Goal: Task Accomplishment & Management: Use online tool/utility

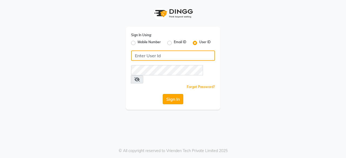
type input "bohobliss123"
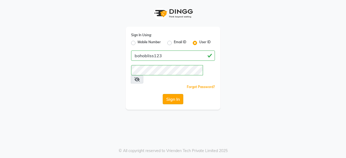
click at [173, 94] on button "Sign In" at bounding box center [173, 99] width 21 height 10
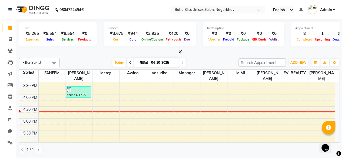
scroll to position [154, 0]
click at [317, 34] on div "1" at bounding box center [323, 34] width 18 height 6
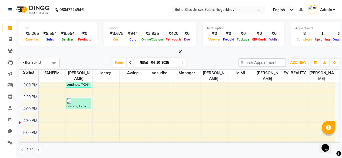
scroll to position [143, 0]
click at [11, 37] on icon at bounding box center [10, 39] width 3 height 4
select select "8370"
select select "service"
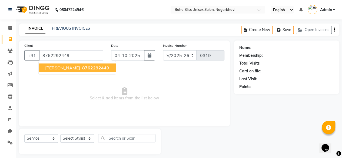
type input "8762292449"
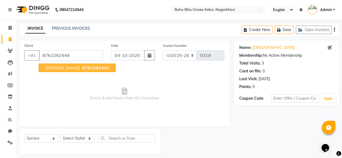
click at [82, 68] on span "876229244" at bounding box center [94, 67] width 24 height 5
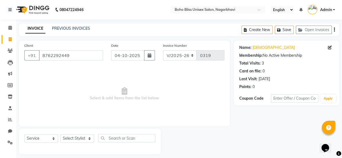
scroll to position [4, 0]
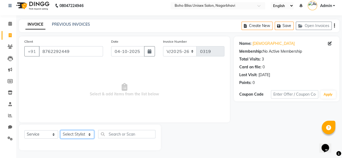
click at [68, 135] on select "Select Stylist [PERSON_NAME] Awina EVI BEAUTY [PERSON_NAME] Front Desk [PERSON_…" at bounding box center [77, 134] width 34 height 8
select select "81101"
click at [60, 130] on select "Select Stylist [PERSON_NAME] Awina EVI BEAUTY [PERSON_NAME] Front Desk [PERSON_…" at bounding box center [77, 134] width 34 height 8
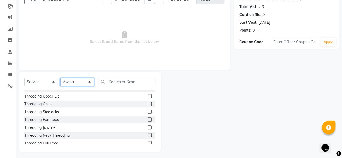
scroll to position [0, 0]
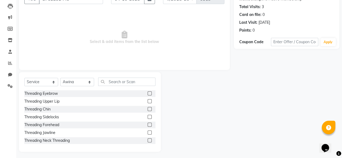
click at [148, 93] on label at bounding box center [150, 93] width 4 height 4
click at [148, 93] on input "checkbox" at bounding box center [150, 94] width 4 height 4
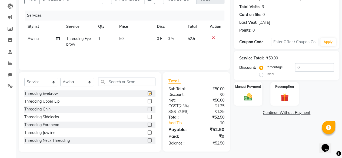
checkbox input "false"
click at [148, 101] on label at bounding box center [150, 101] width 4 height 4
click at [148, 101] on input "checkbox" at bounding box center [150, 102] width 4 height 4
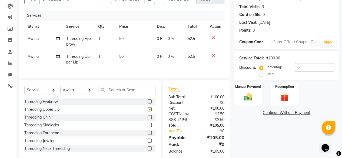
checkbox input "false"
click at [148, 119] on label at bounding box center [150, 117] width 4 height 4
click at [148, 119] on input "checkbox" at bounding box center [150, 118] width 4 height 4
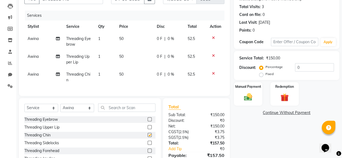
checkbox input "false"
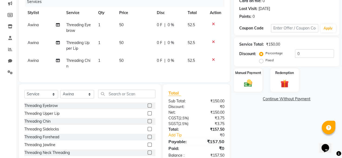
scroll to position [70, 0]
click at [148, 139] on label at bounding box center [150, 137] width 4 height 4
click at [148, 139] on input "checkbox" at bounding box center [150, 138] width 4 height 4
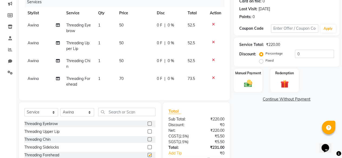
checkbox input "false"
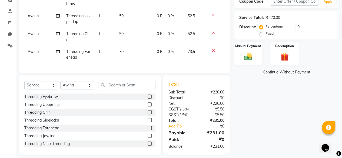
scroll to position [106, 0]
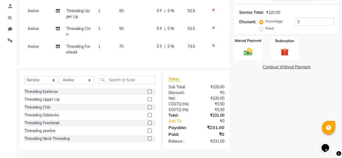
click at [249, 52] on img at bounding box center [248, 52] width 14 height 10
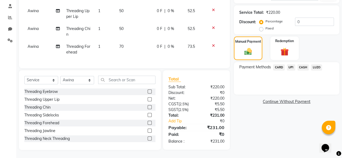
click at [306, 64] on span "CASH" at bounding box center [304, 67] width 12 height 6
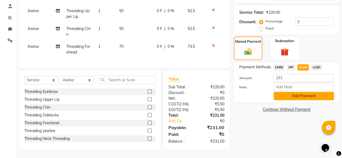
click at [298, 92] on button "Add Payment" at bounding box center [304, 96] width 60 height 8
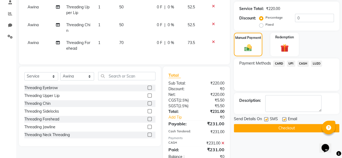
click at [298, 129] on button "Checkout" at bounding box center [287, 128] width 106 height 8
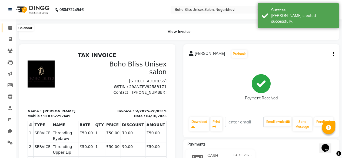
click at [10, 30] on icon at bounding box center [10, 28] width 4 height 4
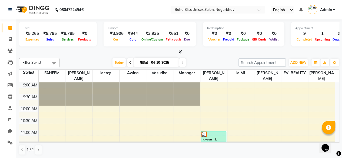
click at [54, 34] on div "₹8,785" at bounding box center [50, 34] width 18 height 6
click at [110, 11] on nav "08047224946 Select Location × Boho Bliss Unisex Salon, Nagarbhavi English ENGLI…" at bounding box center [171, 9] width 342 height 19
click at [9, 35] on link "Invoice" at bounding box center [8, 39] width 13 height 9
select select "service"
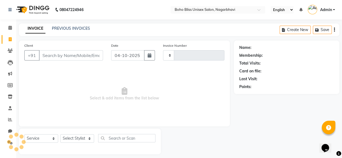
type input "0320"
select select "8370"
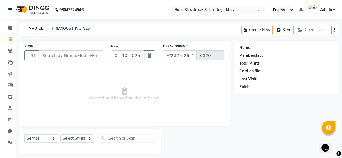
click at [60, 54] on input "Client" at bounding box center [71, 55] width 64 height 10
click at [55, 57] on input "8377943349" at bounding box center [57, 55] width 37 height 10
type input "8377843349"
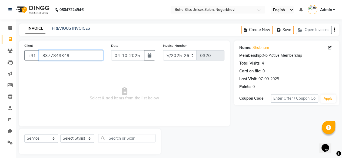
click at [74, 58] on input "8377843349" at bounding box center [71, 55] width 64 height 10
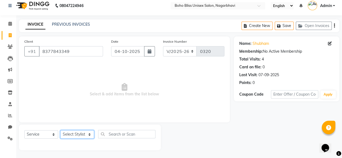
click at [78, 136] on select "Select Stylist [PERSON_NAME] Awina EVI BEAUTY [PERSON_NAME] Front Desk [PERSON_…" at bounding box center [77, 134] width 34 height 8
select select "81097"
click at [60, 130] on select "Select Stylist [PERSON_NAME] Awina EVI BEAUTY [PERSON_NAME] Front Desk [PERSON_…" at bounding box center [77, 134] width 34 height 8
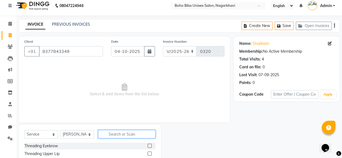
click at [115, 135] on input "text" at bounding box center [126, 134] width 57 height 8
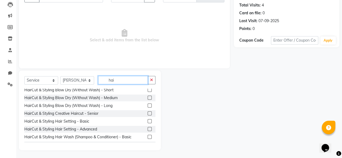
scroll to position [0, 0]
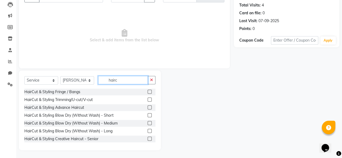
type input "hairc"
click at [115, 135] on div "HairCut & Styling Fringe / Bangs HairCut & Styling Trimming/U-cut/V-cut HairCut…" at bounding box center [89, 116] width 131 height 54
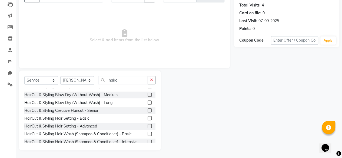
scroll to position [27, 0]
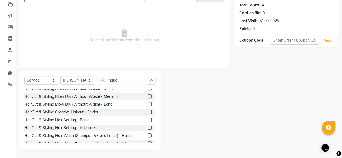
click at [148, 109] on div at bounding box center [152, 112] width 8 height 7
click at [148, 113] on label at bounding box center [150, 112] width 4 height 4
click at [148, 113] on input "checkbox" at bounding box center [150, 113] width 4 height 4
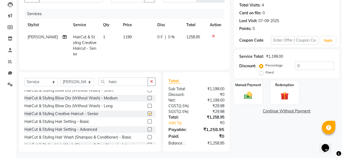
checkbox input "false"
click at [213, 35] on icon at bounding box center [213, 36] width 3 height 4
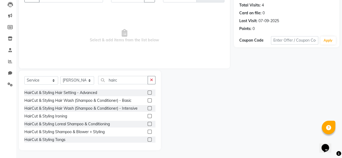
scroll to position [63, 0]
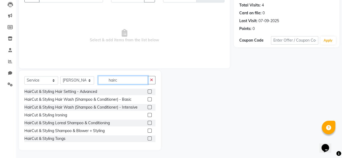
click at [124, 81] on input "hairc" at bounding box center [123, 80] width 50 height 8
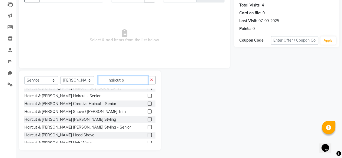
scroll to position [69, 0]
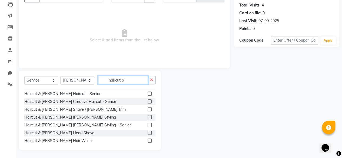
type input "haircut b"
click at [148, 125] on label at bounding box center [150, 125] width 4 height 4
click at [148, 125] on input "checkbox" at bounding box center [150, 126] width 4 height 4
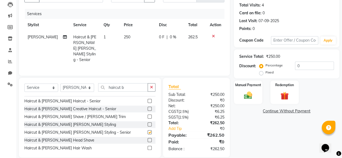
checkbox input "false"
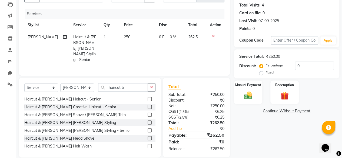
scroll to position [70, 0]
click at [148, 137] on label at bounding box center [150, 139] width 4 height 4
click at [148, 137] on input "checkbox" at bounding box center [150, 139] width 4 height 4
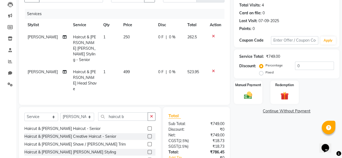
checkbox input "false"
click at [214, 69] on icon at bounding box center [213, 71] width 3 height 4
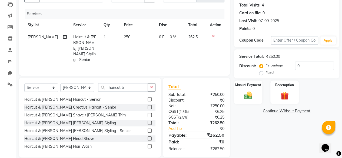
click at [148, 105] on label at bounding box center [150, 107] width 4 height 4
click at [148, 106] on input "checkbox" at bounding box center [150, 108] width 4 height 4
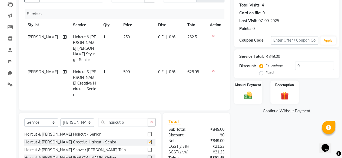
checkbox input "false"
click at [213, 69] on icon at bounding box center [213, 71] width 3 height 4
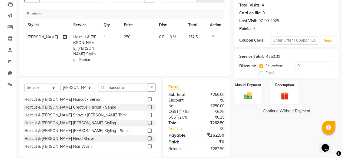
click at [124, 35] on span "250" at bounding box center [127, 37] width 6 height 5
select select "81097"
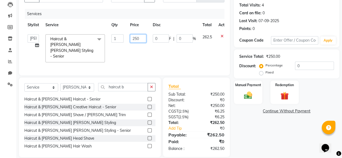
click at [141, 39] on input "250" at bounding box center [138, 38] width 16 height 8
type input "2"
type input "400"
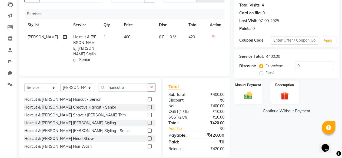
click at [237, 125] on div "Name: [PERSON_NAME] Membership: No Active Membership Total Visits: 4 Card on fi…" at bounding box center [289, 69] width 110 height 175
click at [248, 98] on img at bounding box center [248, 96] width 14 height 10
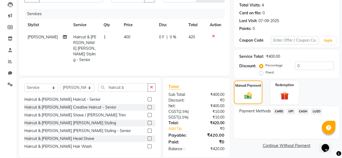
click at [293, 111] on span "UPI" at bounding box center [291, 112] width 8 height 6
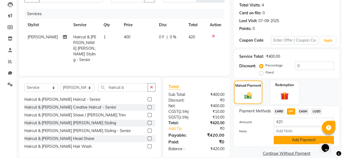
click at [292, 140] on button "Add Payment" at bounding box center [304, 140] width 60 height 8
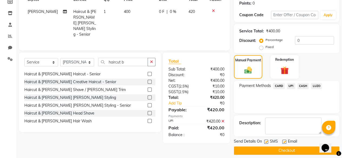
scroll to position [88, 0]
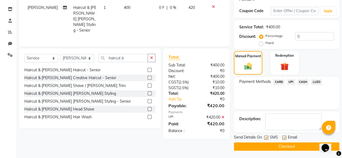
click at [286, 149] on button "Checkout" at bounding box center [287, 147] width 106 height 8
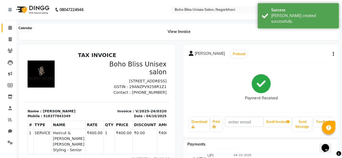
click at [10, 27] on icon at bounding box center [10, 28] width 4 height 4
